Goal: Transaction & Acquisition: Purchase product/service

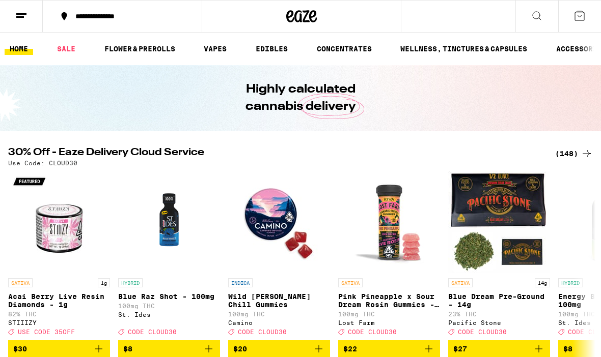
click at [151, 55] on link "FLOWER & PREROLLS" at bounding box center [139, 49] width 81 height 12
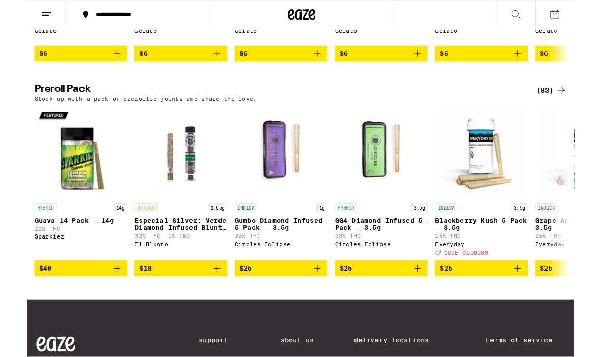
scroll to position [733, 0]
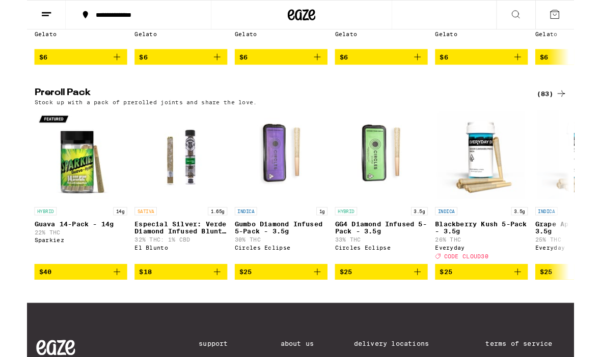
click at [574, 109] on div "(83)" at bounding box center [575, 103] width 33 height 12
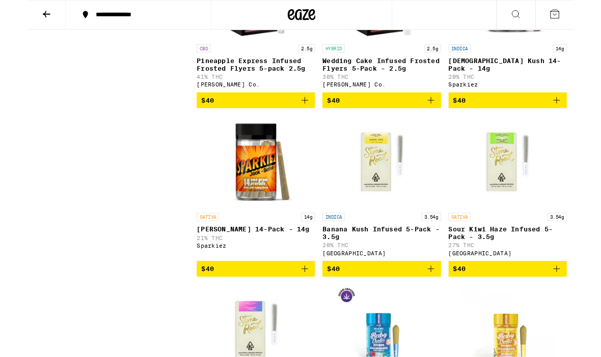
scroll to position [3434, 0]
click at [575, 116] on icon "Add to bag" at bounding box center [581, 110] width 12 height 12
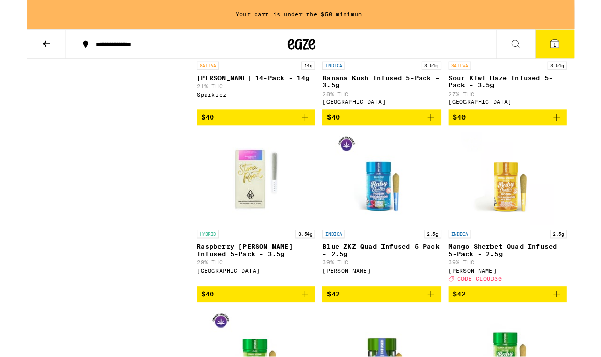
scroll to position [3648, 0]
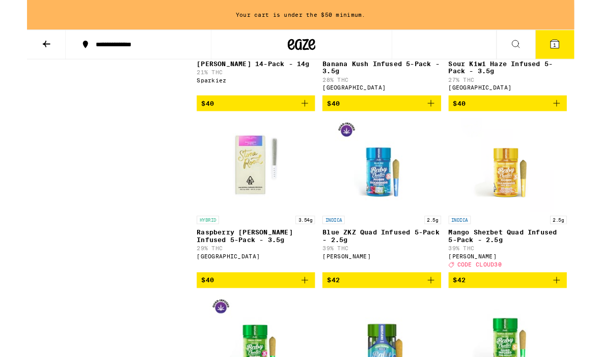
click at [585, 120] on icon "Add to bag" at bounding box center [581, 113] width 12 height 12
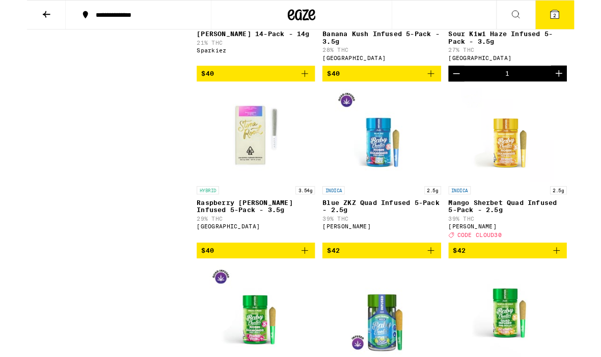
click at [306, 87] on icon "Add to bag" at bounding box center [305, 81] width 12 height 12
click at [583, 12] on icon at bounding box center [579, 15] width 9 height 9
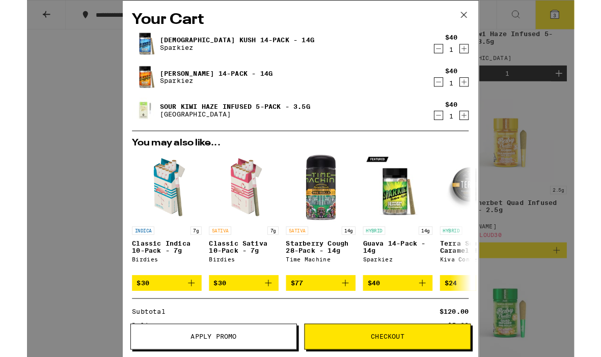
click at [449, 132] on icon "Decrement" at bounding box center [451, 127] width 9 height 12
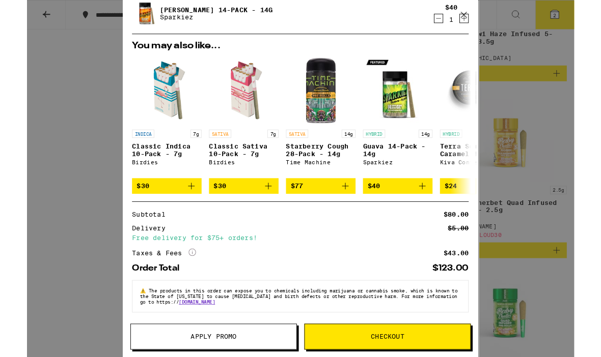
scroll to position [82, 0]
click at [181, 273] on icon "More Info" at bounding box center [182, 277] width 8 height 8
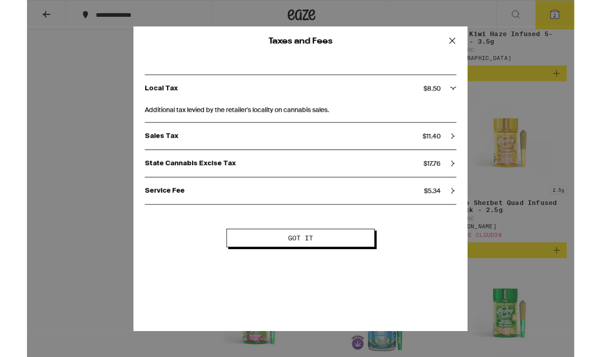
click at [316, 259] on button "Got it" at bounding box center [300, 261] width 163 height 20
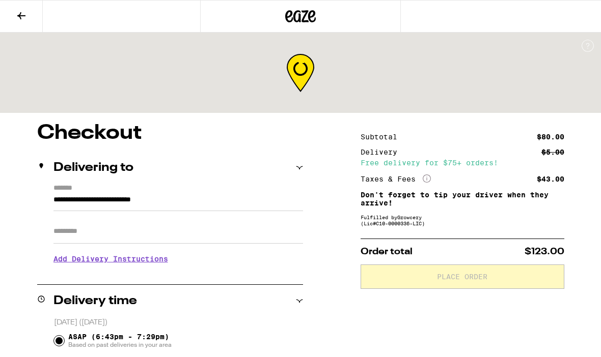
scroll to position [1, 0]
